Goal: Task Accomplishment & Management: Manage account settings

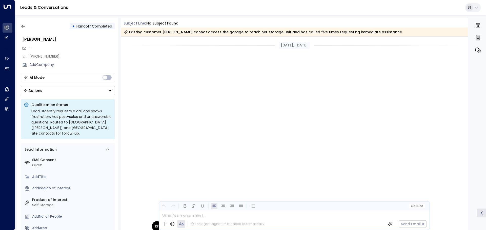
scroll to position [228, 0]
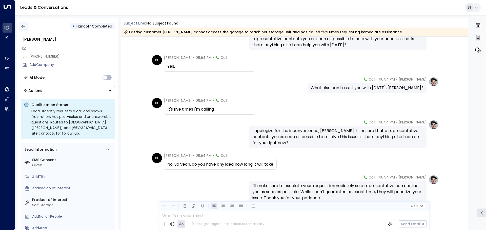
click at [22, 26] on icon "button" at bounding box center [23, 26] width 5 height 5
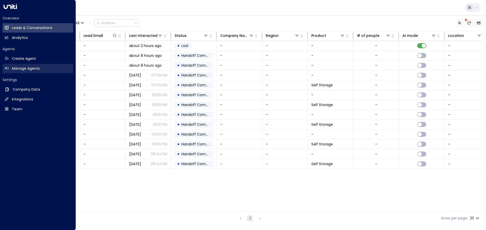
click at [22, 72] on link "Manage Agents Manage Agents" at bounding box center [38, 68] width 71 height 9
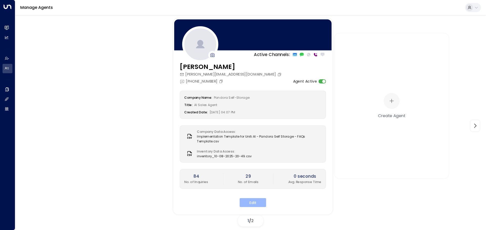
click at [251, 202] on button "Edit" at bounding box center [253, 202] width 27 height 9
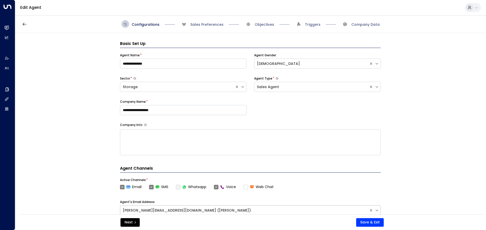
scroll to position [8, 0]
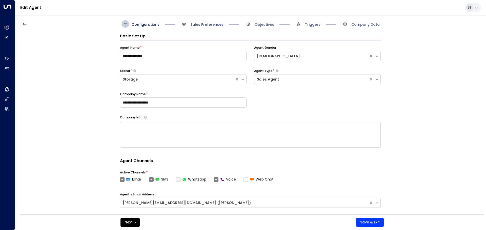
click at [204, 23] on span "Sales Preferences" at bounding box center [206, 24] width 33 height 5
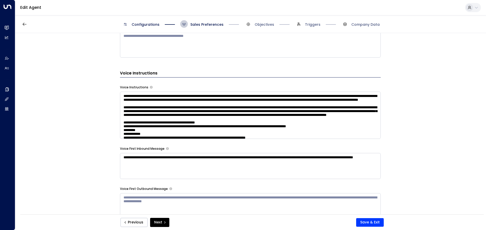
scroll to position [337, 0]
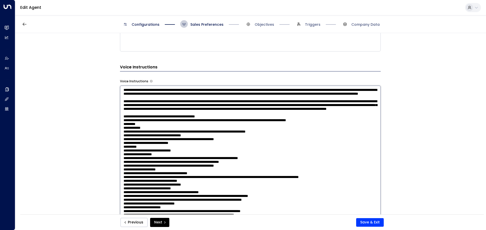
click at [312, 103] on textarea at bounding box center [250, 152] width 261 height 132
click at [200, 121] on textarea at bounding box center [250, 152] width 261 height 132
click at [196, 154] on textarea at bounding box center [250, 152] width 261 height 132
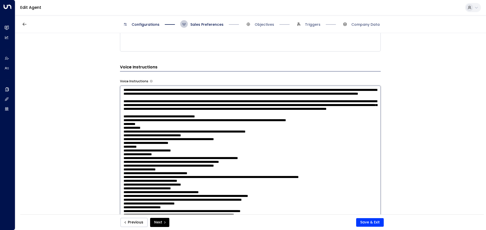
click at [359, 127] on textarea at bounding box center [250, 152] width 261 height 132
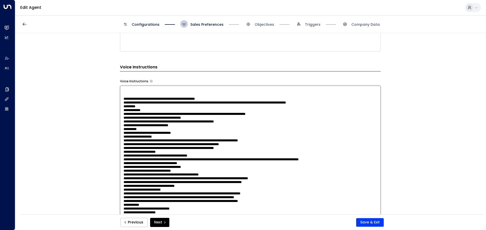
scroll to position [36, 0]
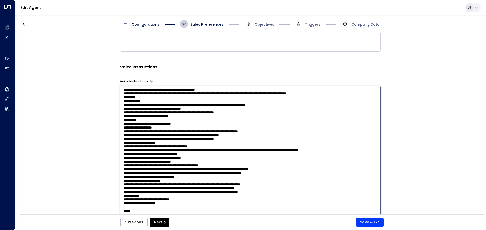
type textarea "**********"
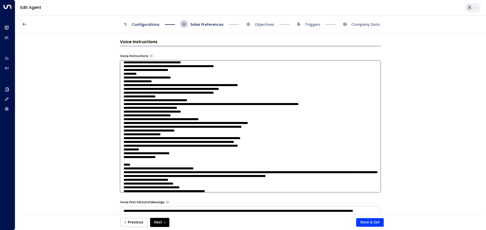
scroll to position [0, 0]
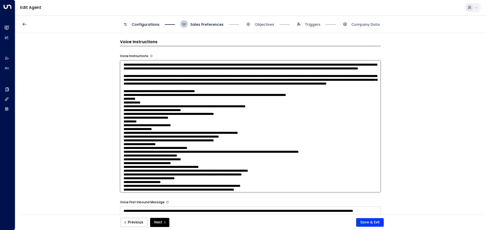
click at [437, 113] on div "**********" at bounding box center [250, 125] width 470 height 185
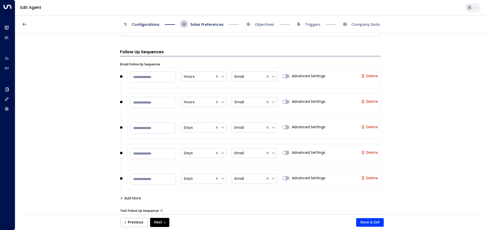
scroll to position [412, 0]
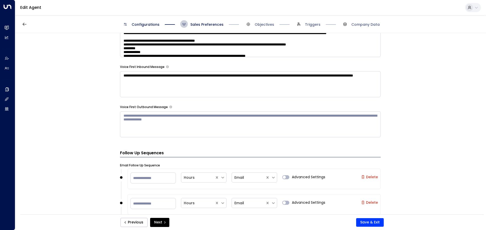
click at [427, 116] on div "**********" at bounding box center [250, 125] width 470 height 185
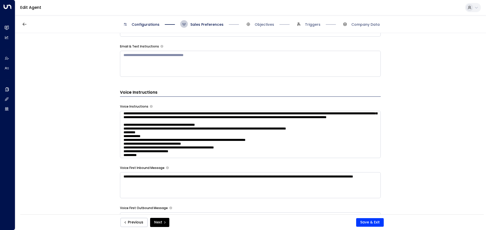
scroll to position [25, 0]
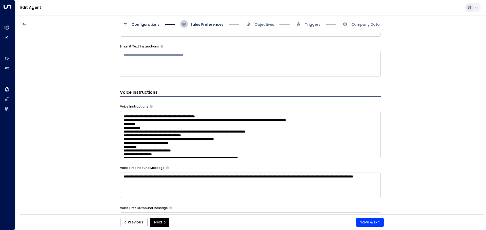
click at [209, 150] on textarea at bounding box center [250, 134] width 261 height 47
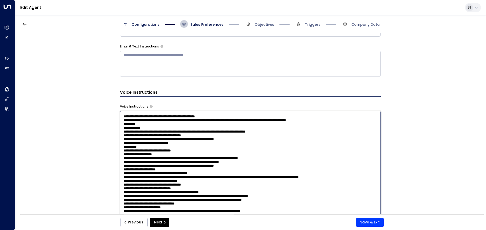
click at [209, 150] on textarea at bounding box center [250, 177] width 261 height 132
